Goal: Task Accomplishment & Management: Manage account settings

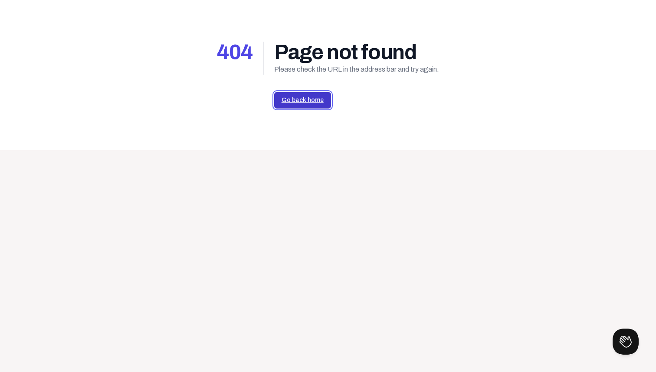
click at [304, 92] on link "Go back home" at bounding box center [302, 100] width 57 height 16
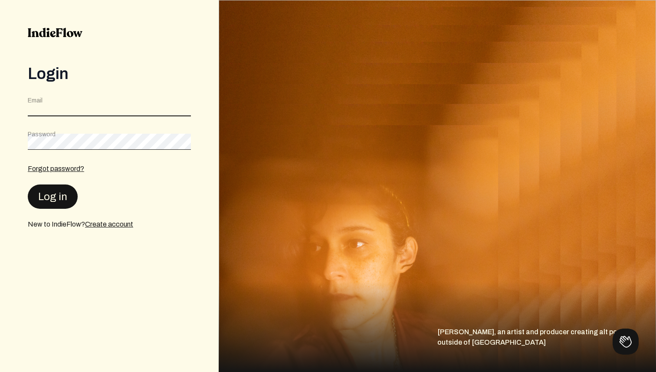
type input "[EMAIL_ADDRESS][DOMAIN_NAME]"
click at [54, 192] on button "Log in" at bounding box center [53, 196] width 50 height 24
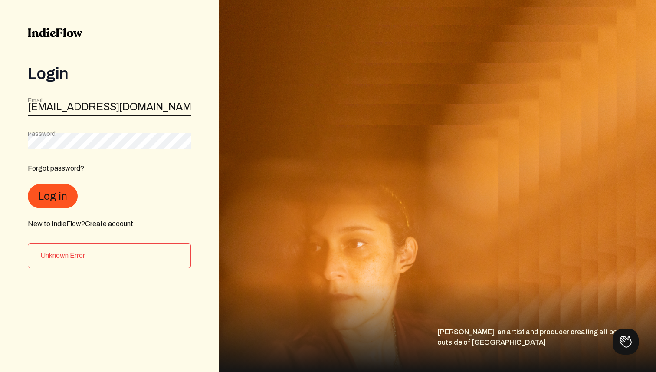
click at [62, 255] on h3 "Unknown Error" at bounding box center [111, 255] width 143 height 10
click at [53, 196] on button "Log in" at bounding box center [53, 196] width 50 height 24
